Goal: Check status: Check status

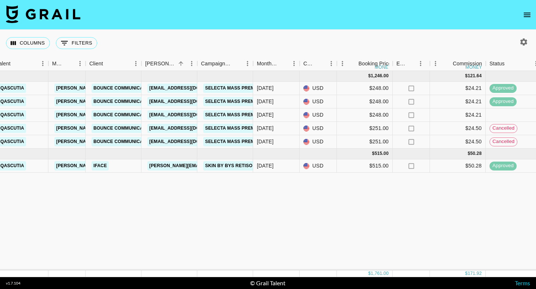
click at [340, 210] on div "Jul '25 ( 5 ) $ 1,246.00 $ 121.64 rec2lqVBe5dHKIw1N qascutia jeri.ann@grail-tal…" at bounding box center [455, 171] width 1235 height 200
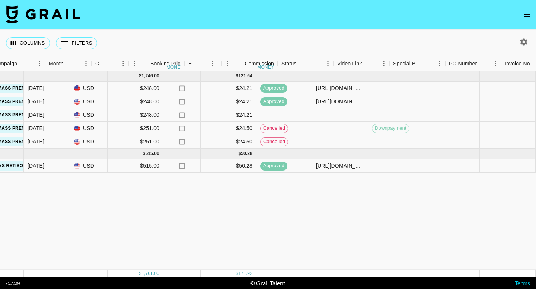
scroll to position [0, 400]
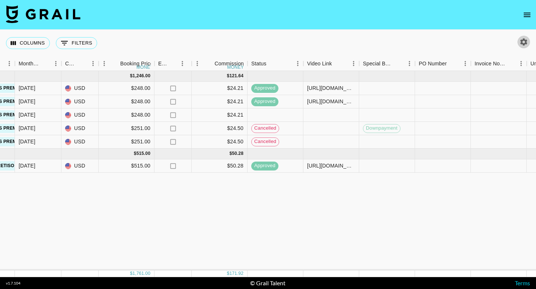
click at [520, 39] on icon "button" at bounding box center [523, 42] width 9 height 9
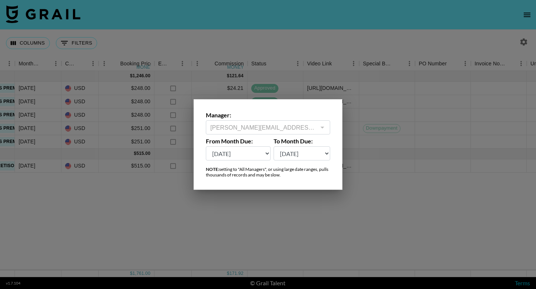
click at [263, 152] on select "Sep '26 Aug '26 Jul '26 Jun '26 May '26 Apr '26 Mar '26 Feb '26 Jan '26 Dec '25…" at bounding box center [238, 154] width 65 height 14
select select "[DATE]"
click at [206, 147] on select "Sep '26 Aug '26 Jul '26 Jun '26 May '26 Apr '26 Mar '26 Feb '26 Jan '26 Dec '25…" at bounding box center [238, 154] width 65 height 14
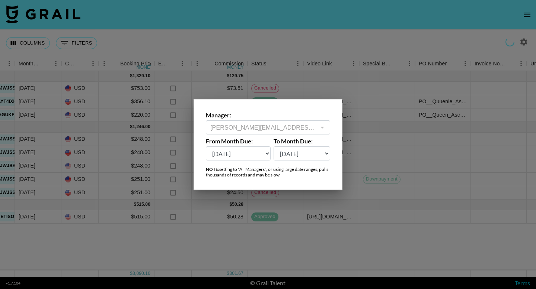
click at [336, 254] on div at bounding box center [268, 144] width 536 height 289
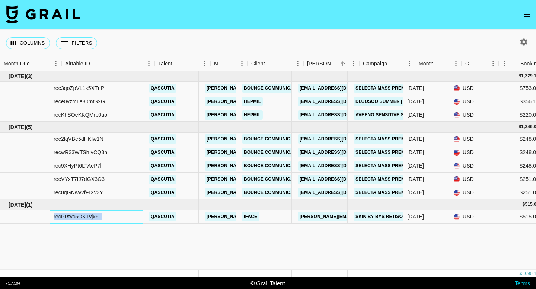
scroll to position [0, 0]
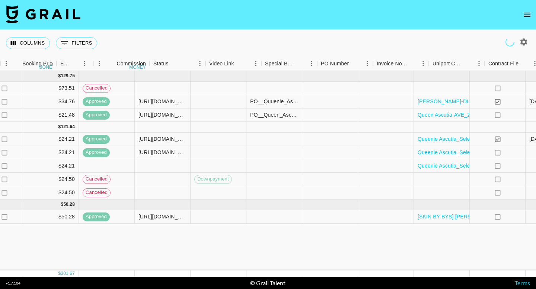
scroll to position [0, 700]
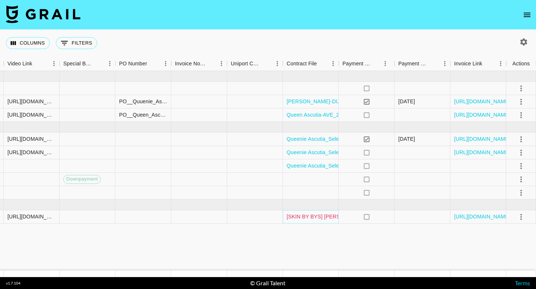
click at [307, 218] on link "[SKIN BY BYS] [PERSON_NAME] - Retisome Campaign - 2025 MOA (1).pdf" at bounding box center [377, 216] width 181 height 7
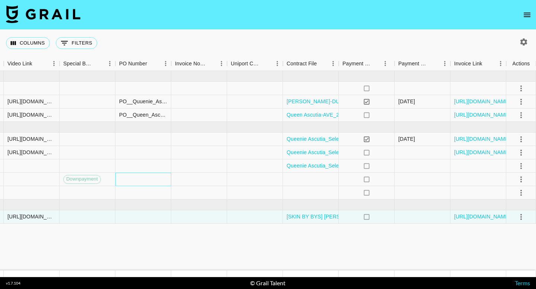
click at [134, 178] on div at bounding box center [143, 179] width 56 height 13
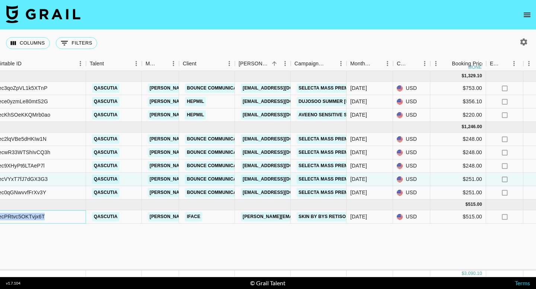
scroll to position [0, 0]
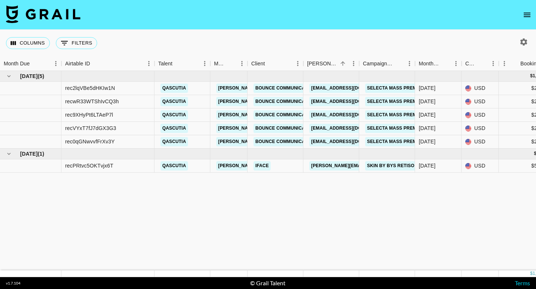
click at [527, 41] on icon "button" at bounding box center [523, 41] width 7 height 7
select select "[DATE]"
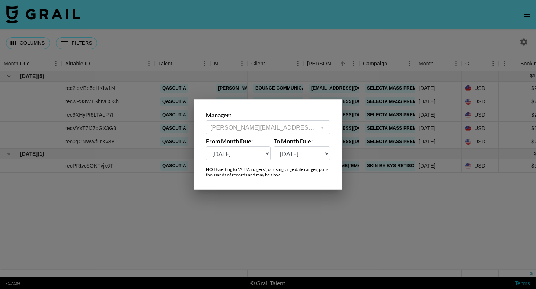
click at [231, 211] on div at bounding box center [268, 144] width 536 height 289
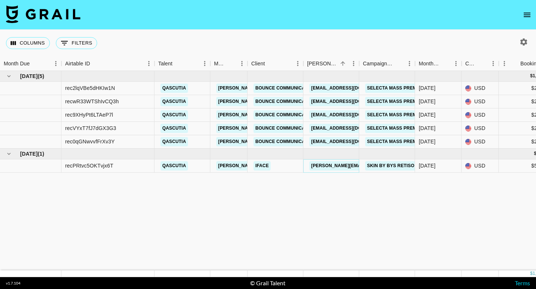
click at [348, 165] on link "[PERSON_NAME][EMAIL_ADDRESS][DOMAIN_NAME]" at bounding box center [369, 165] width 121 height 9
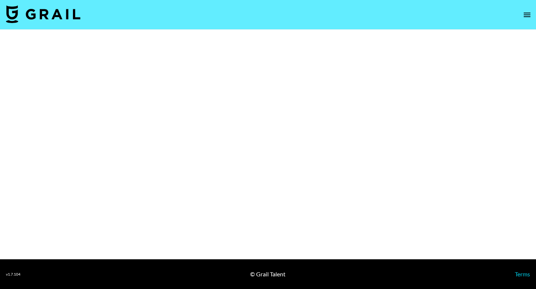
select select "Brand"
